Goal: Navigation & Orientation: Find specific page/section

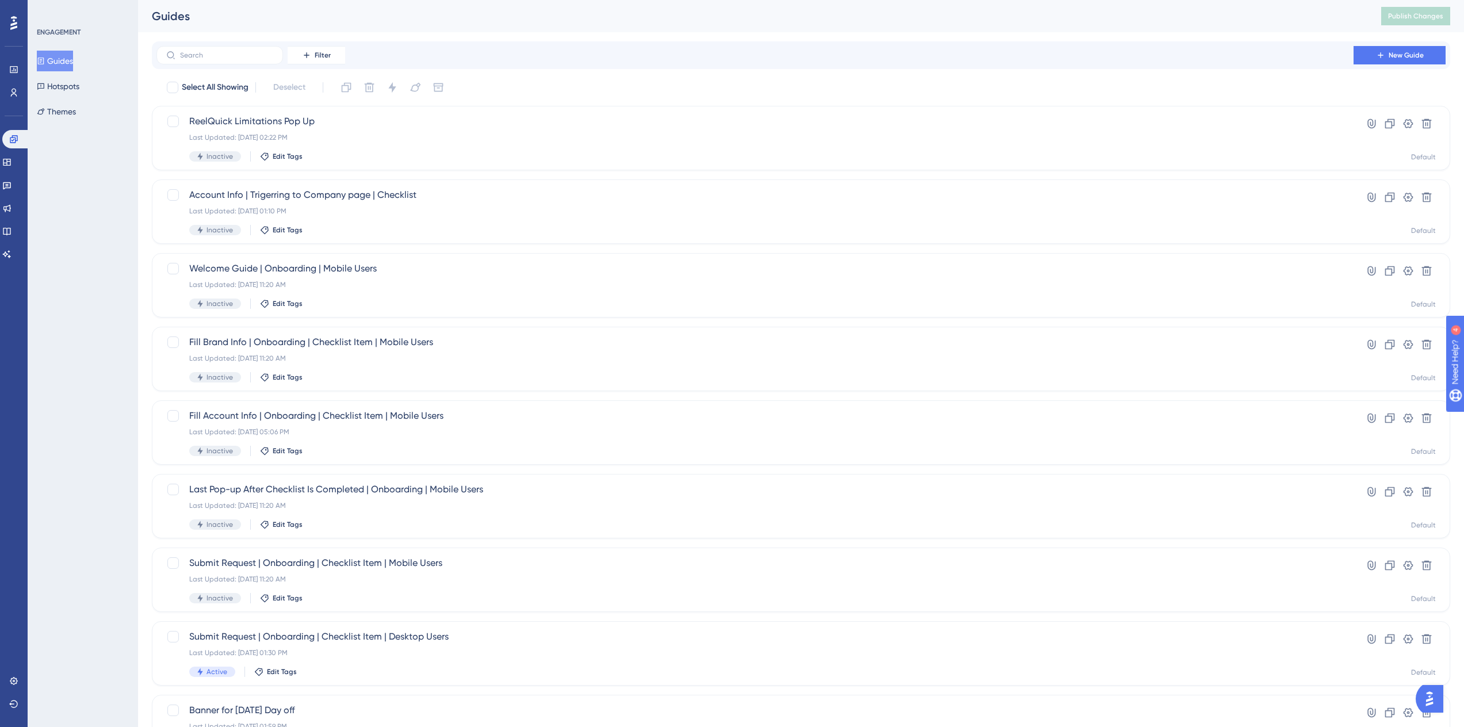
click at [67, 385] on div "ENGAGEMENT Guides Hotspots Themes" at bounding box center [83, 363] width 110 height 727
click at [333, 53] on button "Filter" at bounding box center [317, 55] width 58 height 18
click at [338, 158] on div "Status Status" at bounding box center [327, 157] width 47 height 23
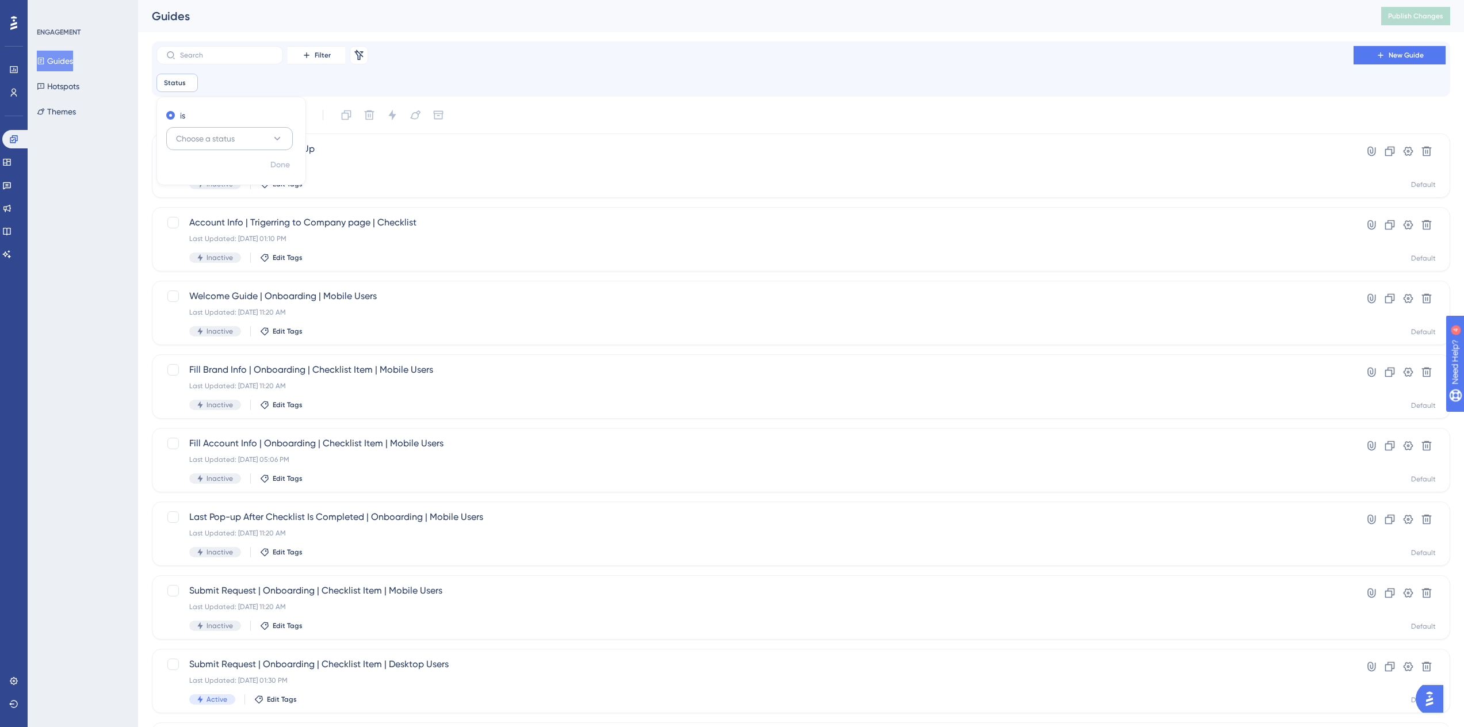
click at [231, 137] on span "Choose a status" at bounding box center [205, 139] width 59 height 14
click at [213, 172] on div "Active Active" at bounding box center [229, 173] width 93 height 23
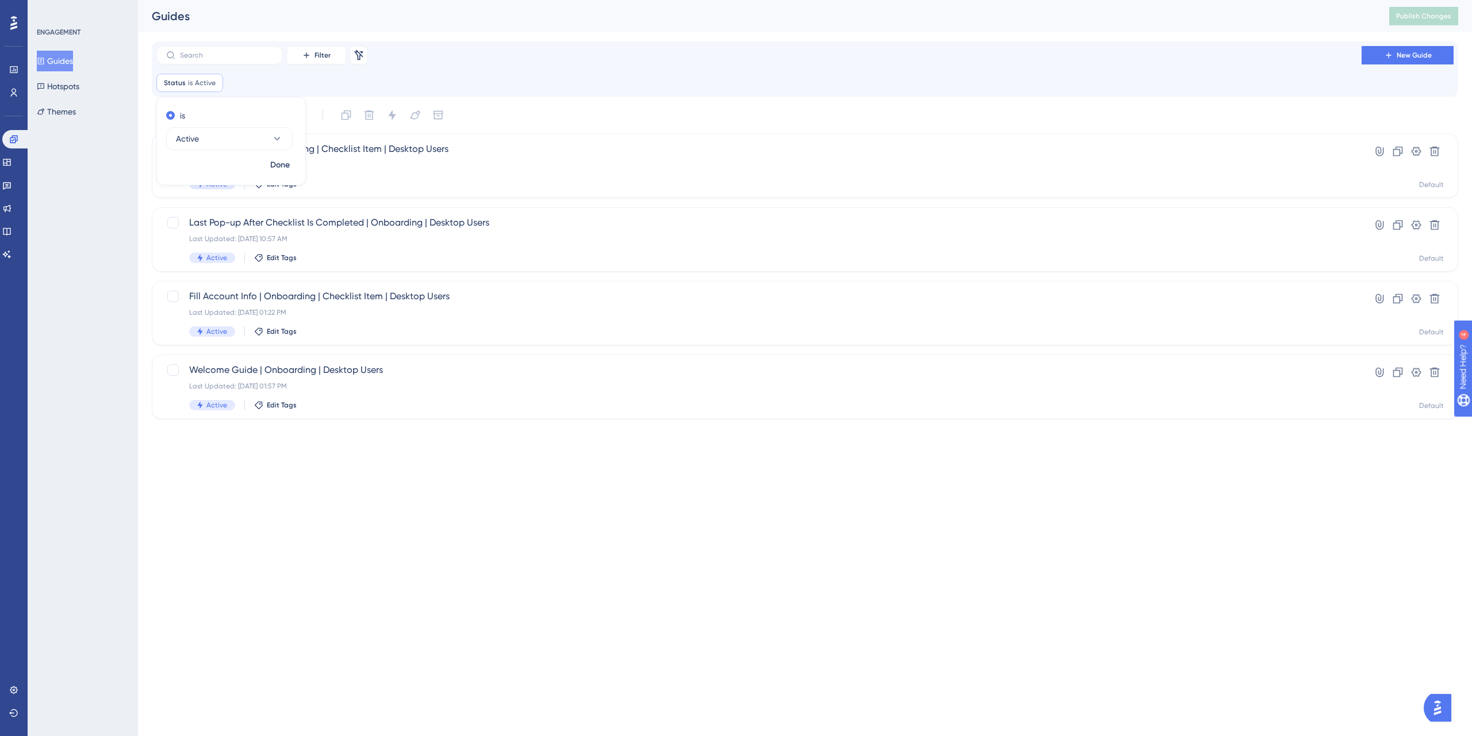
click at [574, 33] on div "Performance Users Engagement Widgets Feedback Product Updates Knowledge Base AI…" at bounding box center [805, 218] width 1334 height 437
click at [59, 90] on button "Hotspots" at bounding box center [58, 86] width 43 height 21
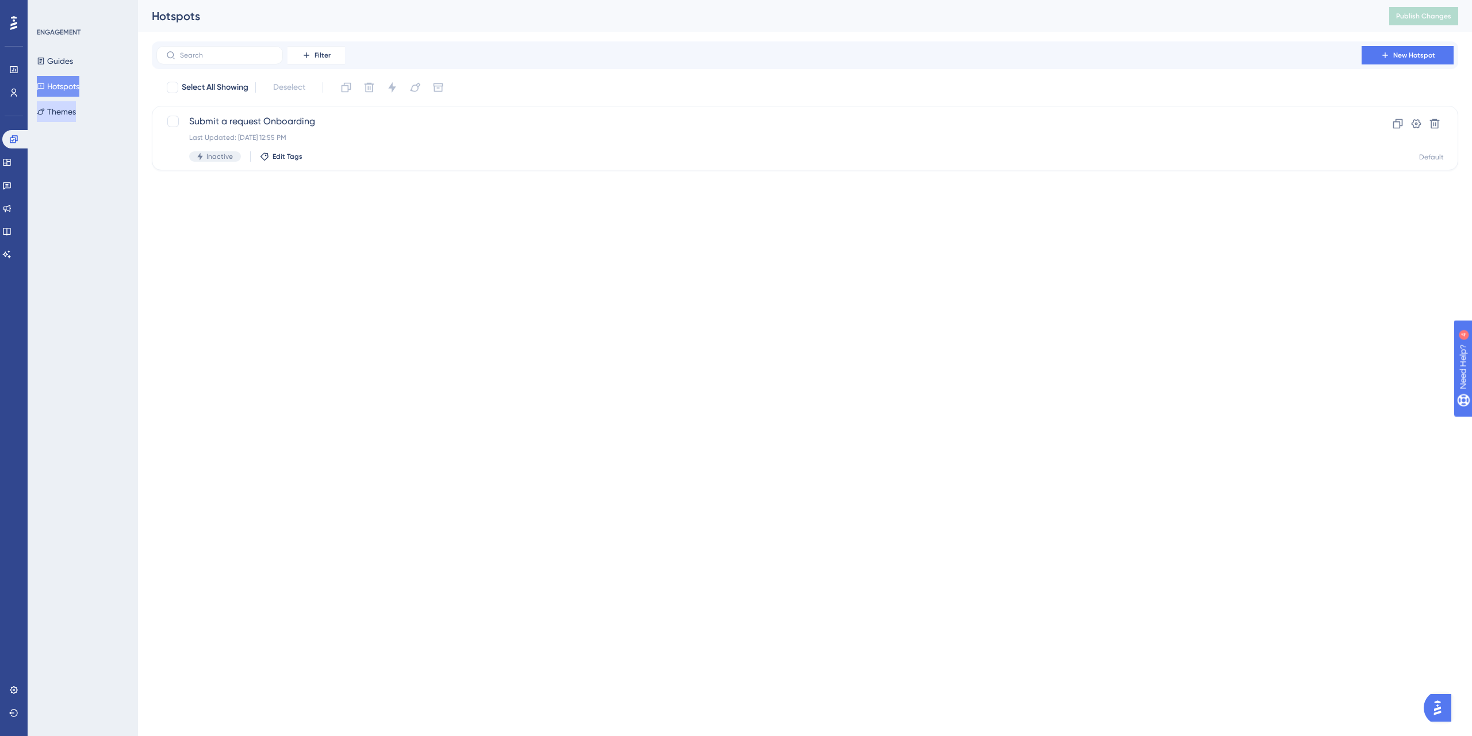
click at [69, 114] on button "Themes" at bounding box center [56, 111] width 39 height 21
click at [12, 157] on link at bounding box center [6, 162] width 9 height 18
click at [12, 182] on link at bounding box center [6, 185] width 9 height 18
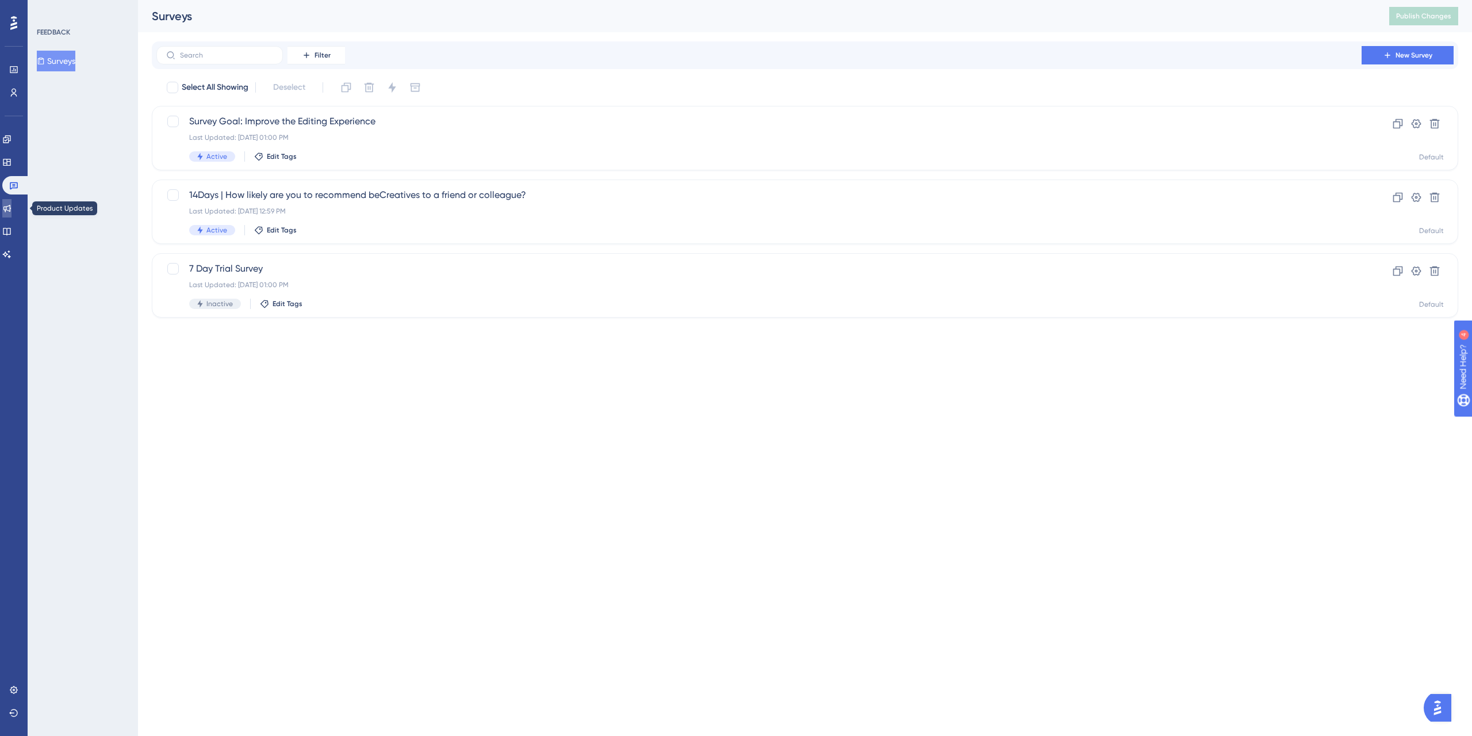
click at [11, 209] on icon at bounding box center [6, 208] width 7 height 7
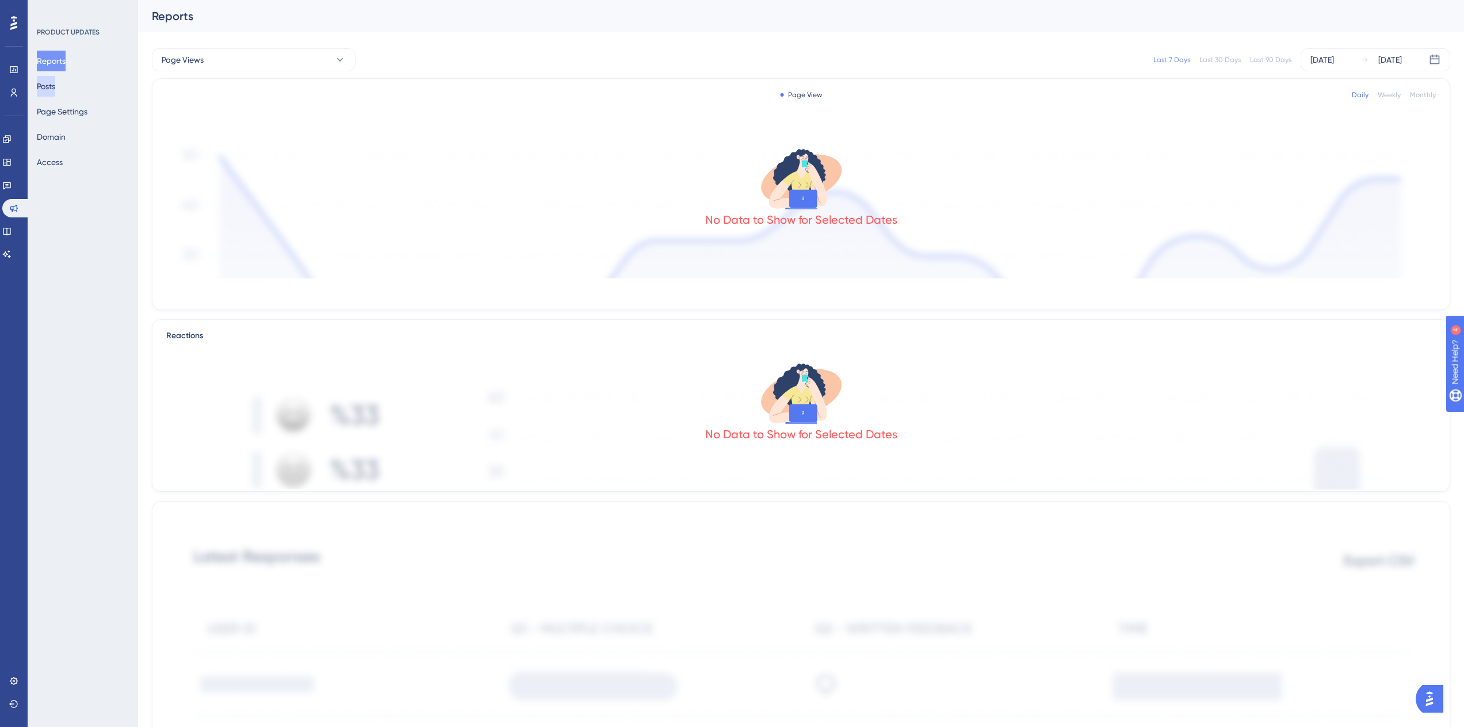
click at [41, 82] on button "Posts" at bounding box center [46, 86] width 18 height 21
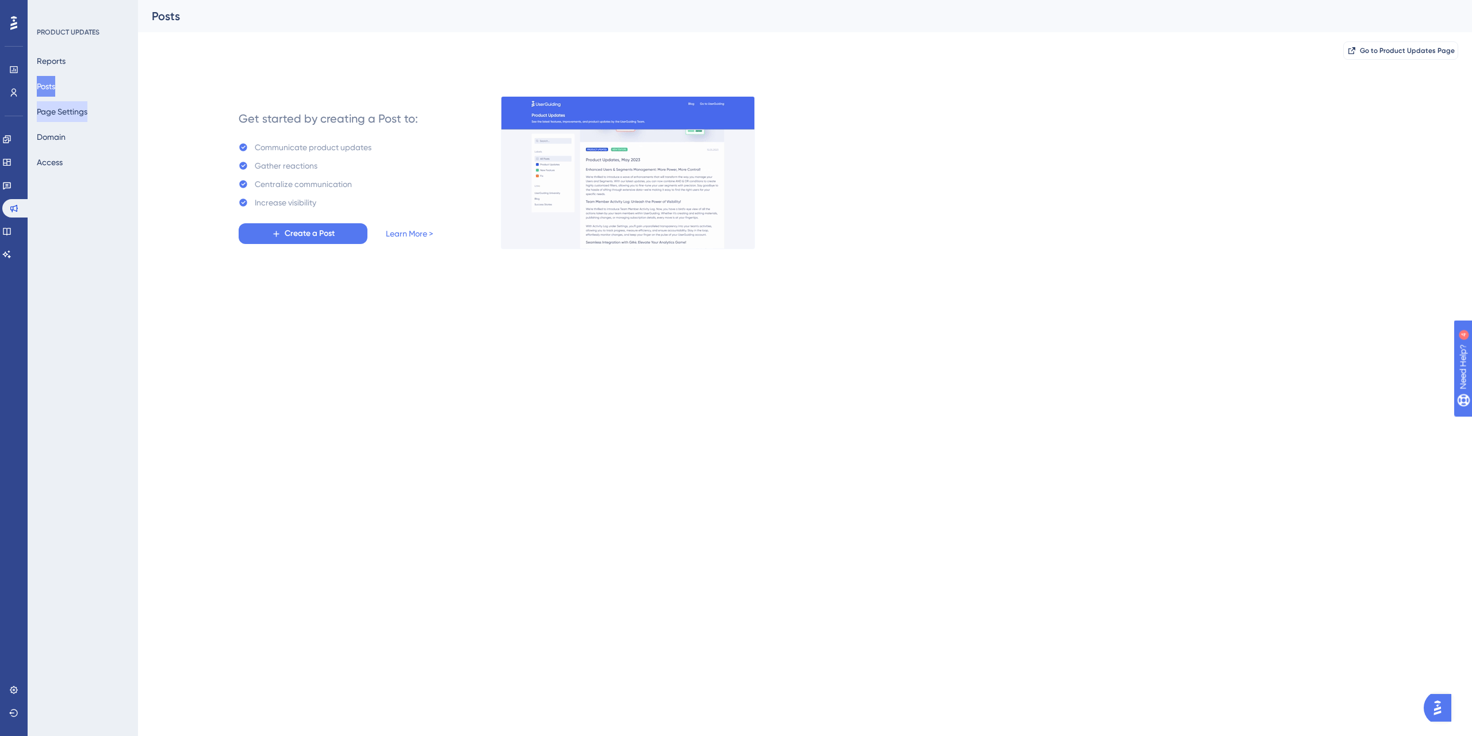
click at [60, 108] on button "Page Settings" at bounding box center [62, 111] width 51 height 21
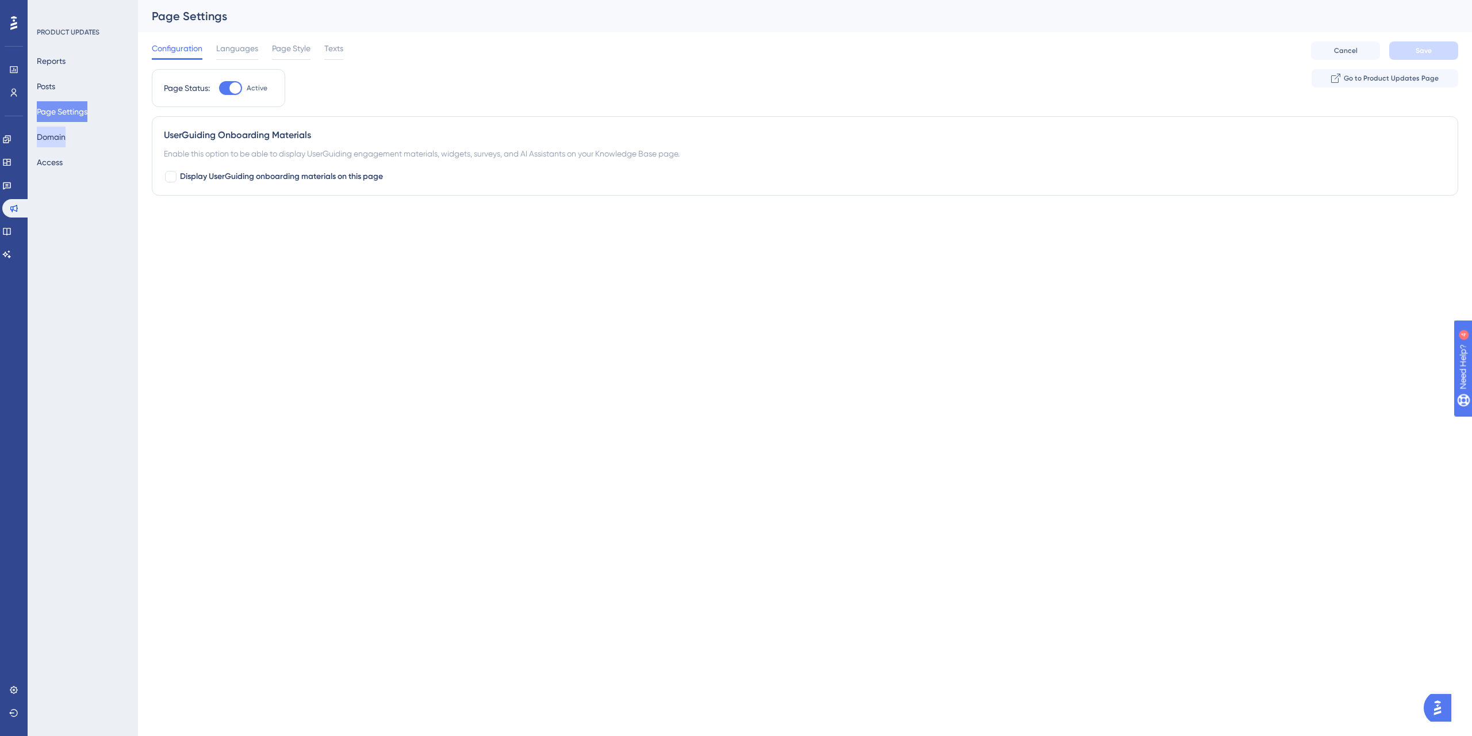
click at [66, 141] on button "Domain" at bounding box center [51, 137] width 29 height 21
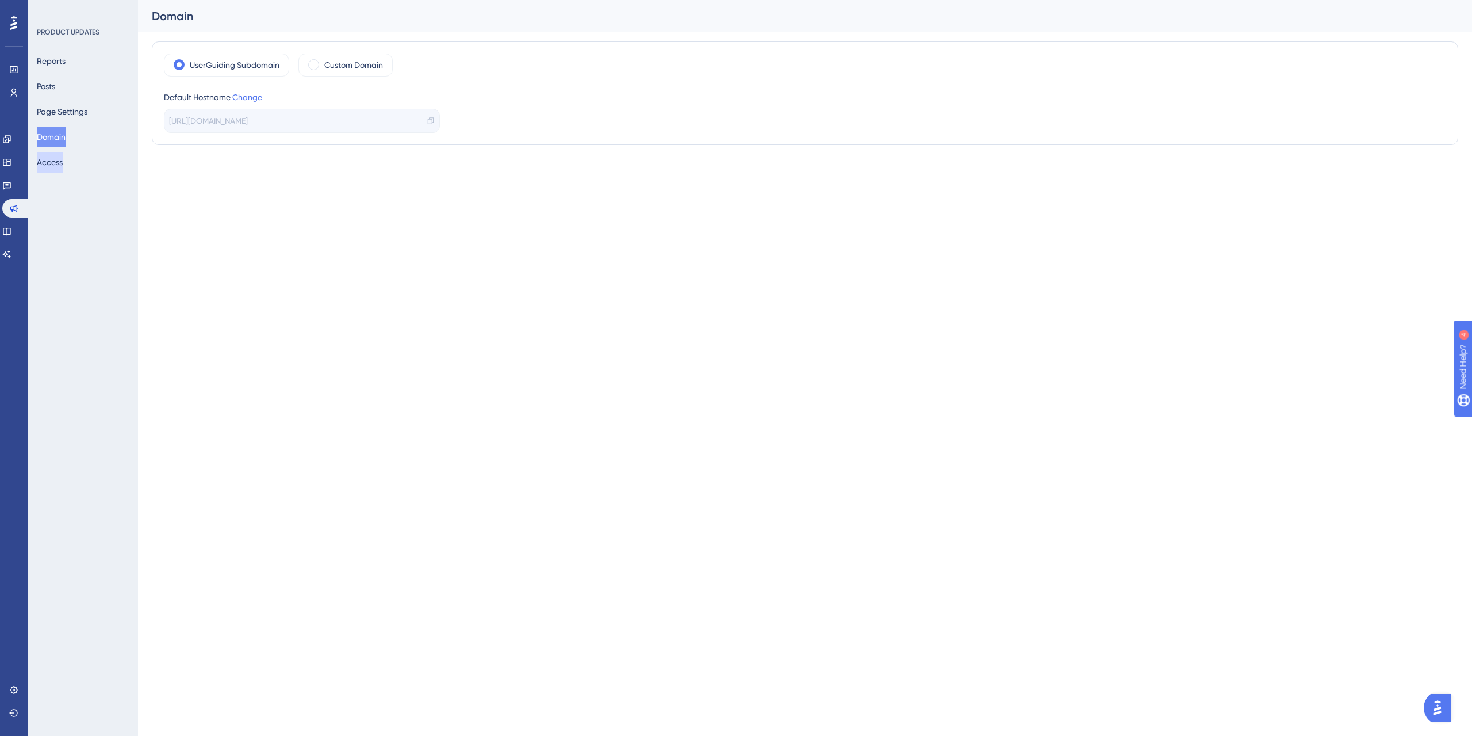
click at [61, 164] on button "Access" at bounding box center [50, 162] width 26 height 21
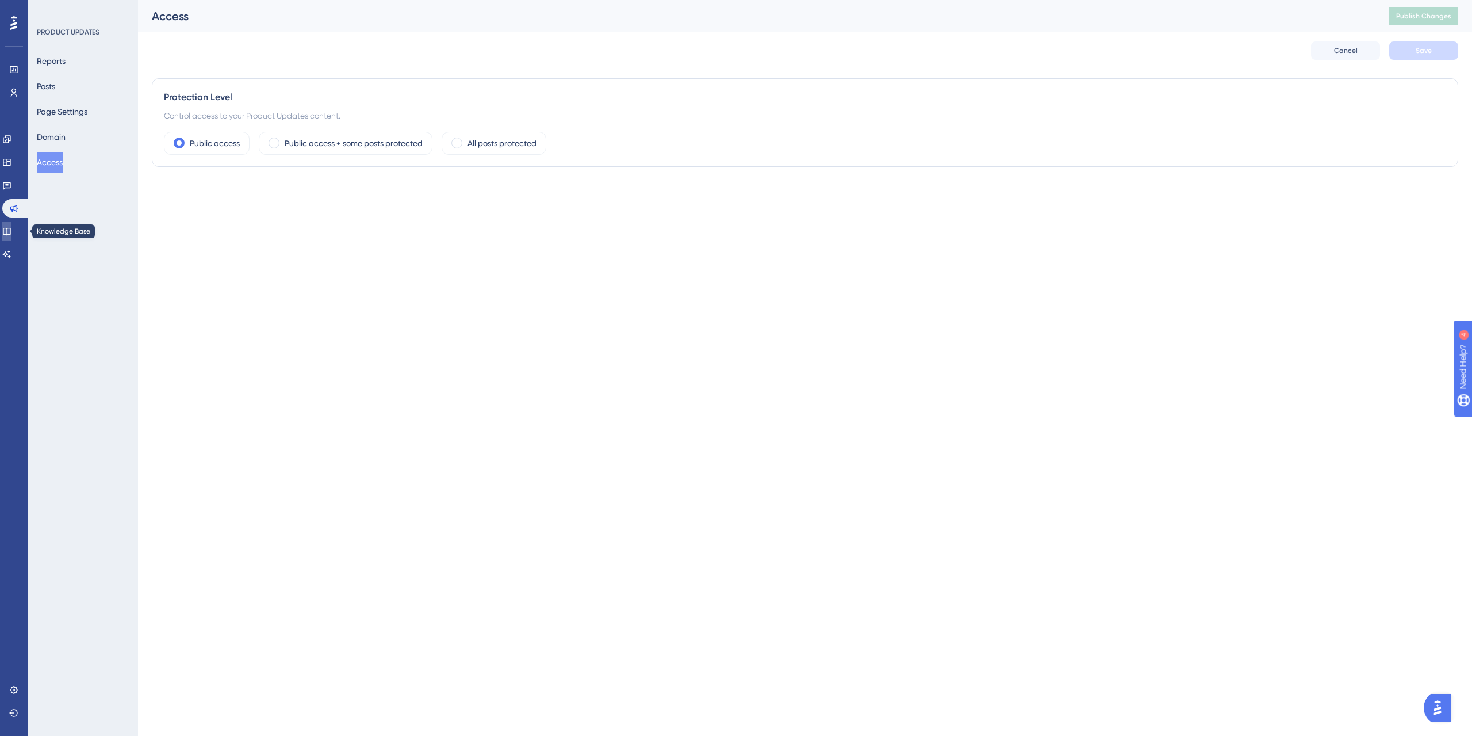
click at [12, 231] on icon at bounding box center [6, 231] width 9 height 9
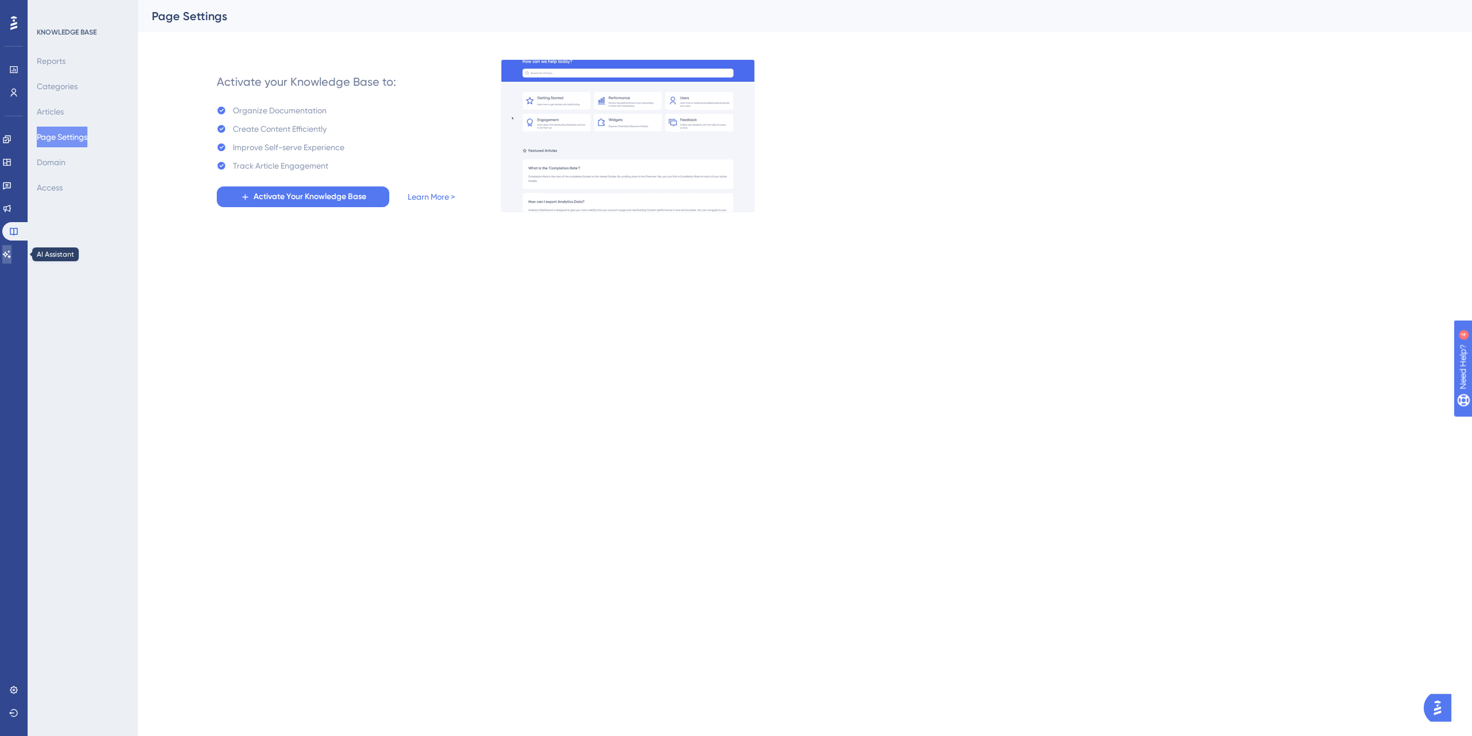
click at [9, 258] on icon at bounding box center [6, 254] width 9 height 9
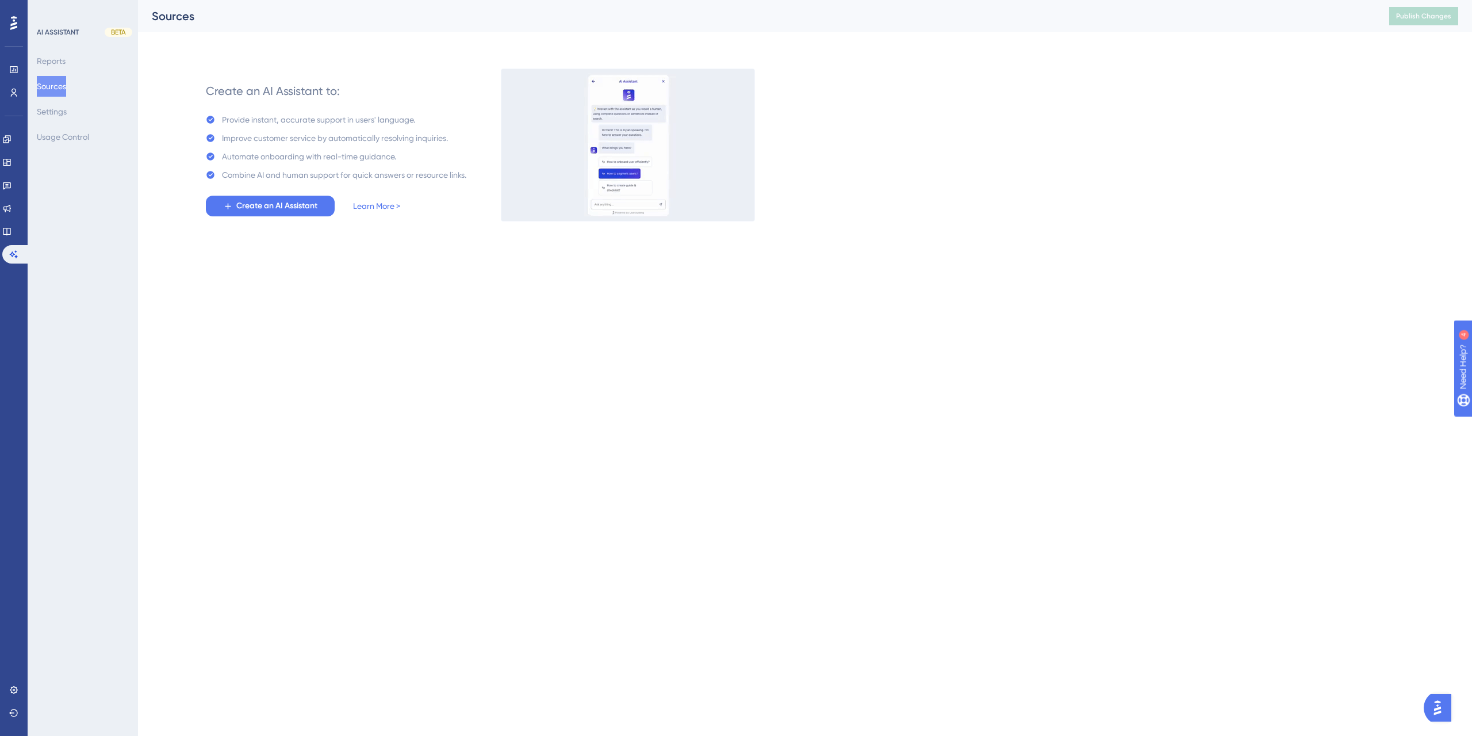
click at [83, 238] on div "AI ASSISTANT BETA Reports Sources Settings Usage Control" at bounding box center [83, 368] width 110 height 736
click at [27, 144] on div "Performance Users Engagement Widgets Feedback Product Updates Knowledge Base AI…" at bounding box center [14, 368] width 28 height 736
click at [10, 137] on icon at bounding box center [6, 138] width 7 height 7
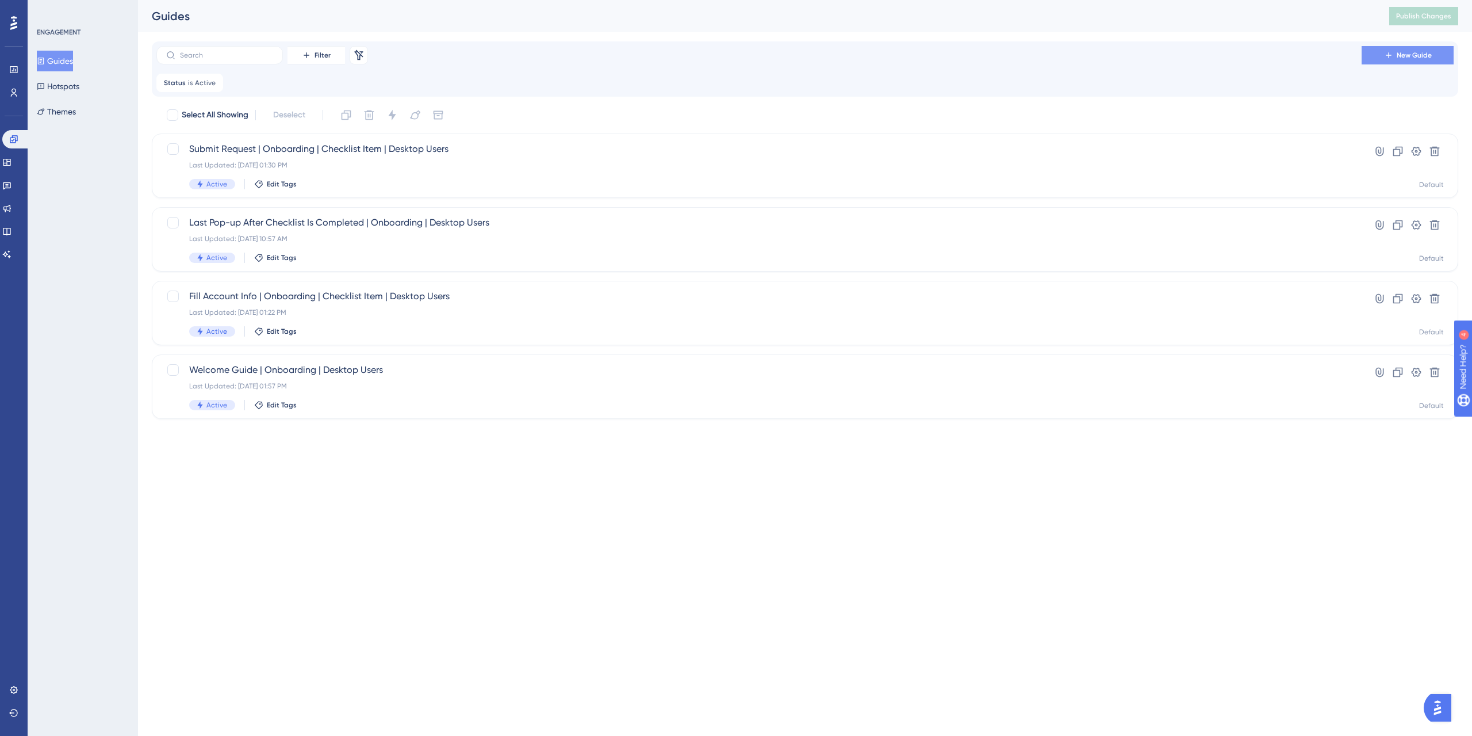
click at [1416, 59] on span "New Guide" at bounding box center [1414, 55] width 35 height 9
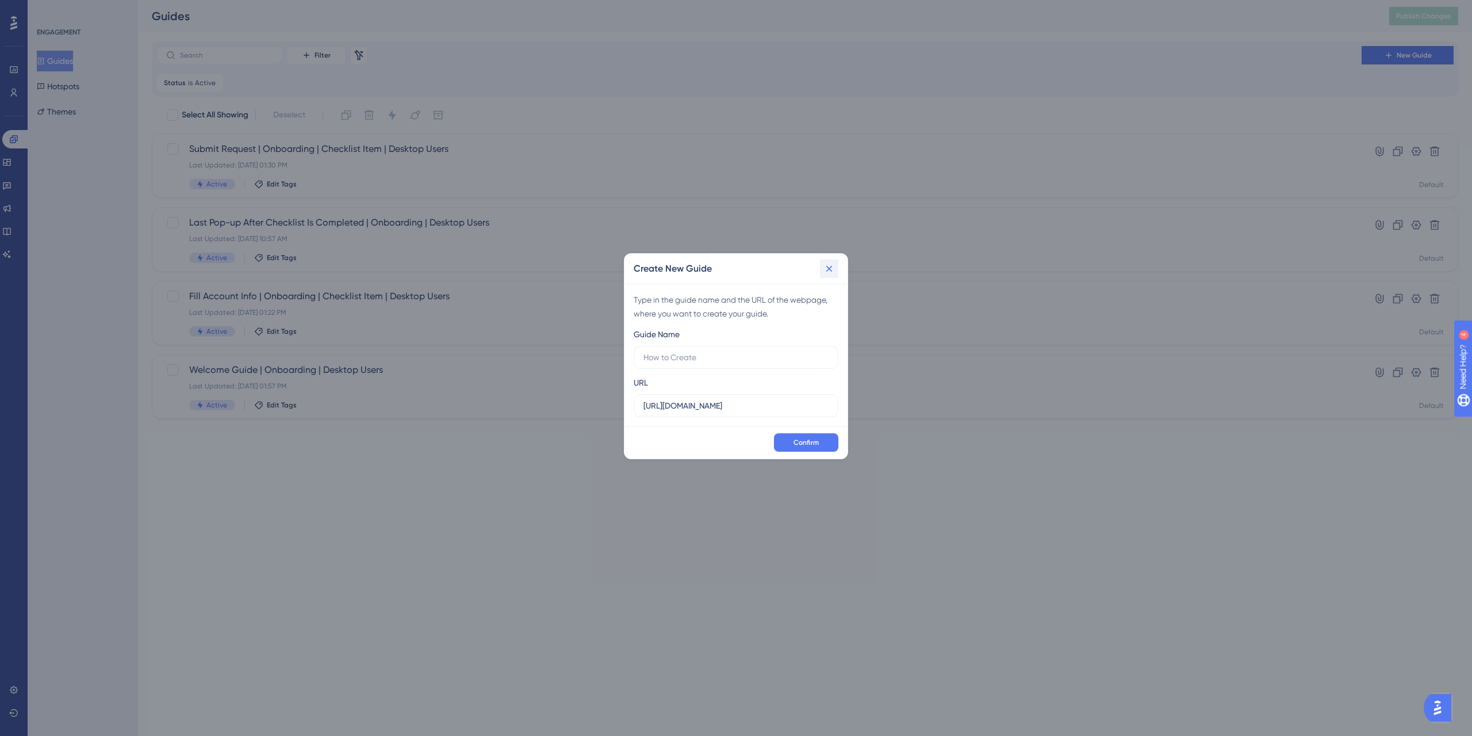
click at [821, 267] on button at bounding box center [829, 268] width 18 height 18
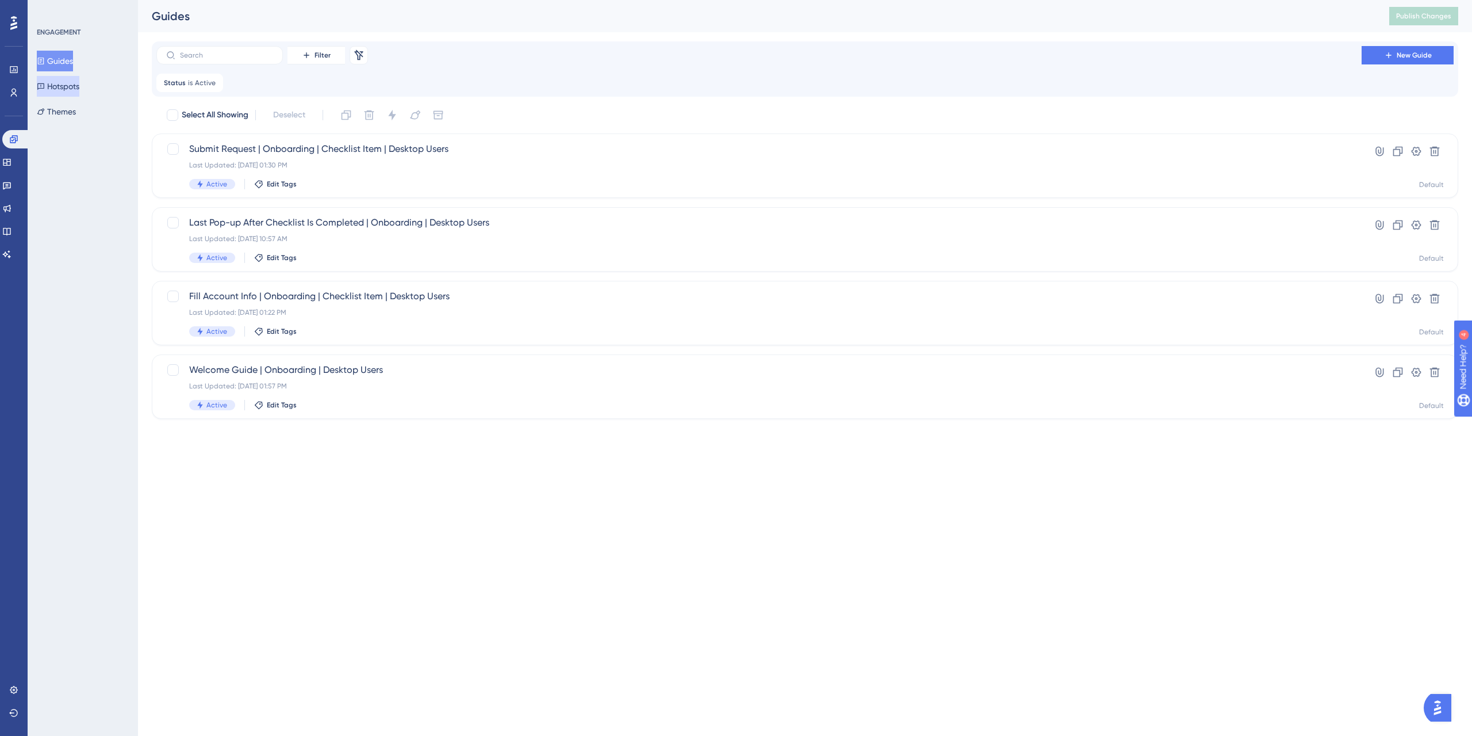
click at [79, 84] on button "Hotspots" at bounding box center [58, 86] width 43 height 21
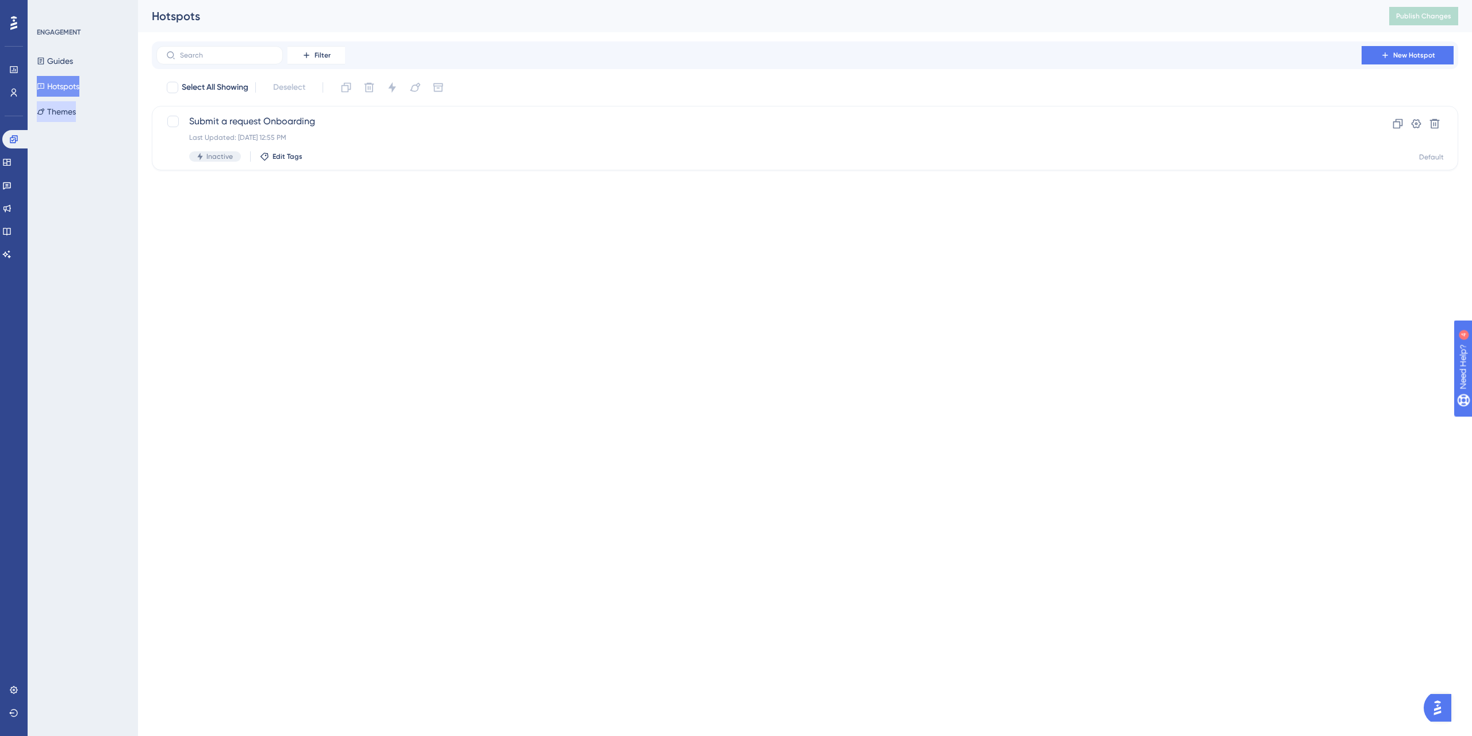
click at [76, 110] on button "Themes" at bounding box center [56, 111] width 39 height 21
click at [9, 88] on link at bounding box center [13, 92] width 9 height 18
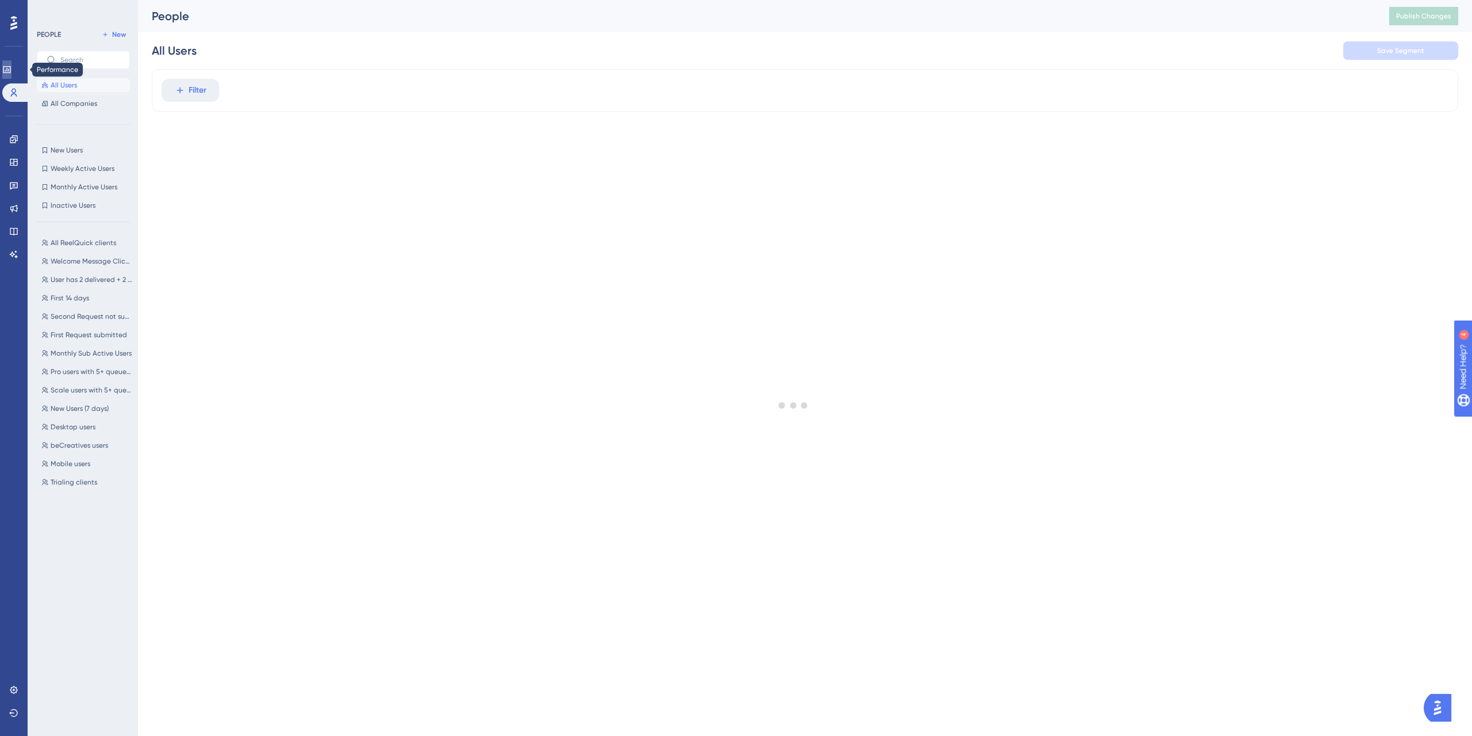
click at [12, 63] on link at bounding box center [6, 69] width 9 height 18
